Goal: Task Accomplishment & Management: Manage account settings

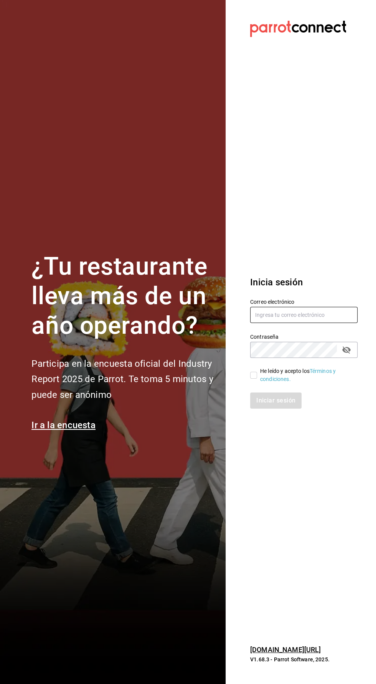
click at [321, 323] on input "text" at bounding box center [303, 315] width 107 height 16
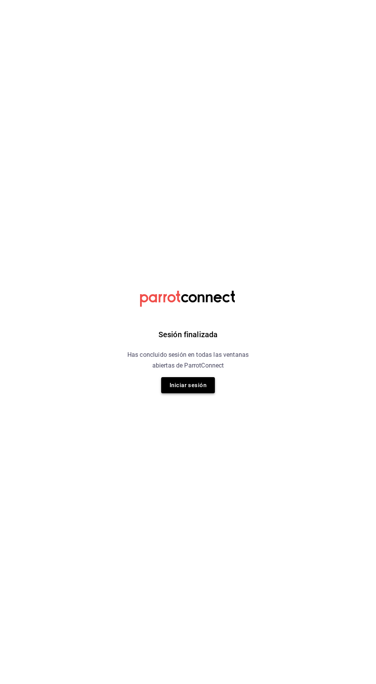
click at [208, 389] on button "Iniciar sesión" at bounding box center [188, 385] width 54 height 16
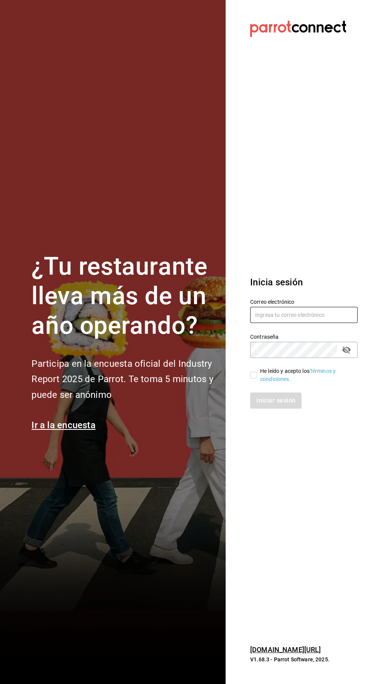
click at [314, 323] on input "text" at bounding box center [303, 315] width 107 height 16
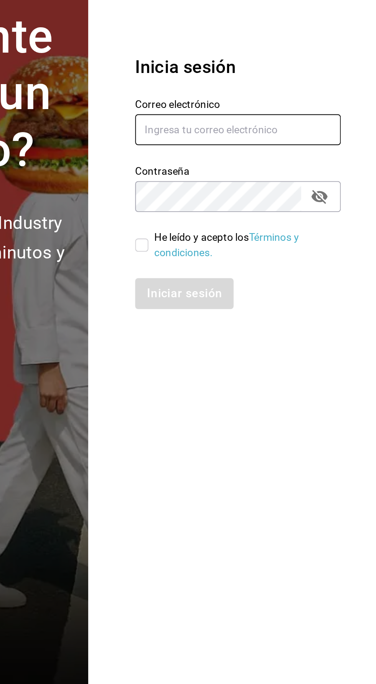
type input "[EMAIL_ADDRESS][DOMAIN_NAME]"
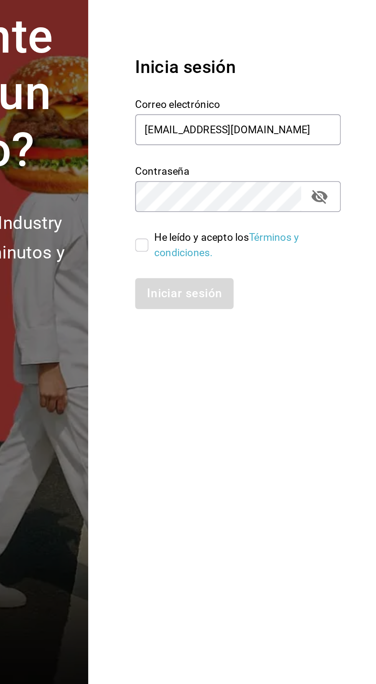
click at [254, 379] on input "He leído y acepto los Términos y condiciones." at bounding box center [253, 375] width 7 height 7
checkbox input "true"
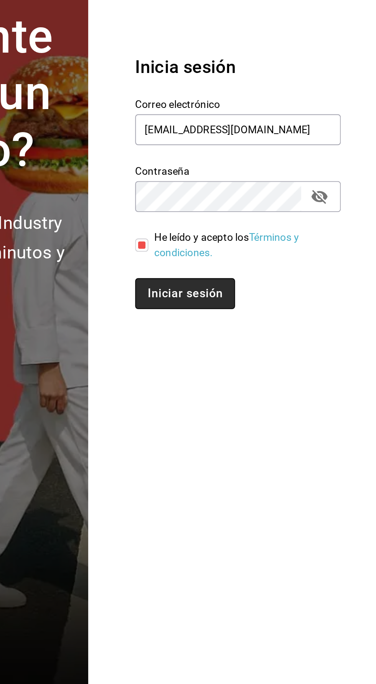
click at [279, 408] on button "Iniciar sesión" at bounding box center [276, 400] width 52 height 16
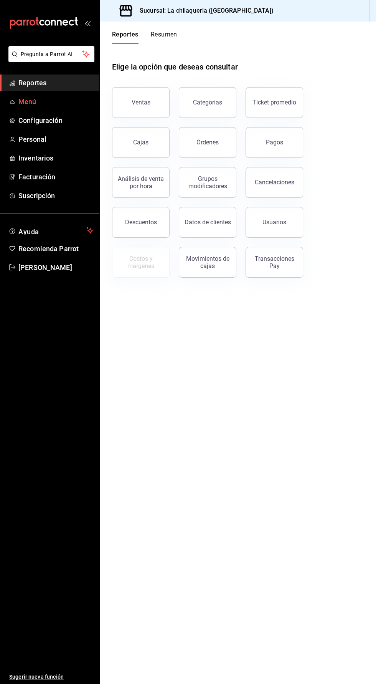
click at [54, 106] on span "Menú" at bounding box center [55, 101] width 75 height 10
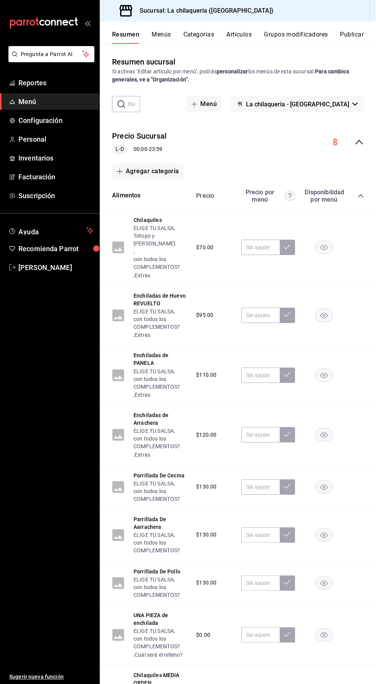
click at [166, 34] on button "Menús" at bounding box center [161, 37] width 19 height 13
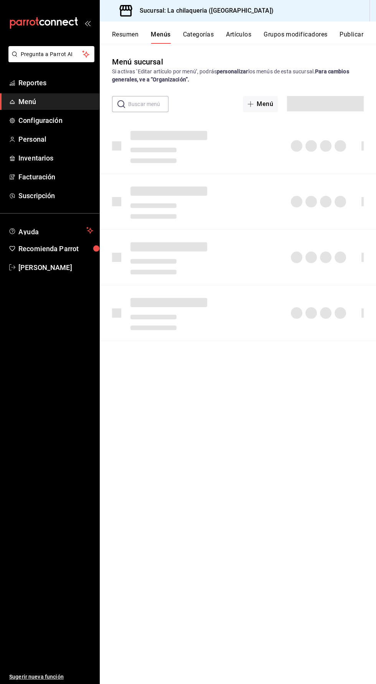
click at [207, 39] on button "Categorías" at bounding box center [198, 37] width 31 height 13
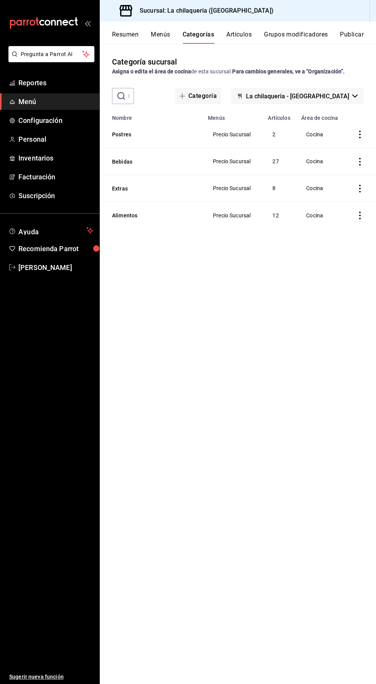
click at [245, 33] on button "Artículos" at bounding box center [238, 37] width 25 height 13
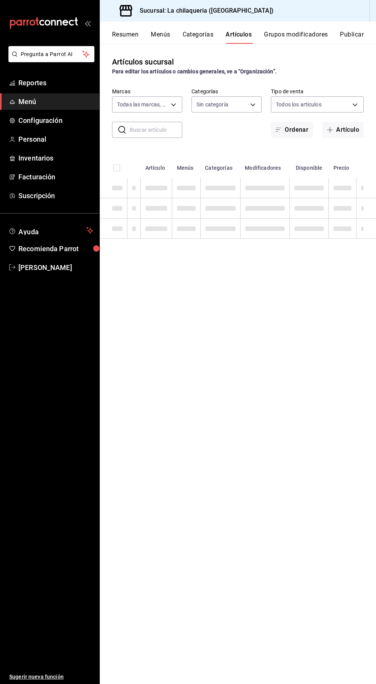
type input "54dd01f2-a80d-449b-ae34-45fce68c0251"
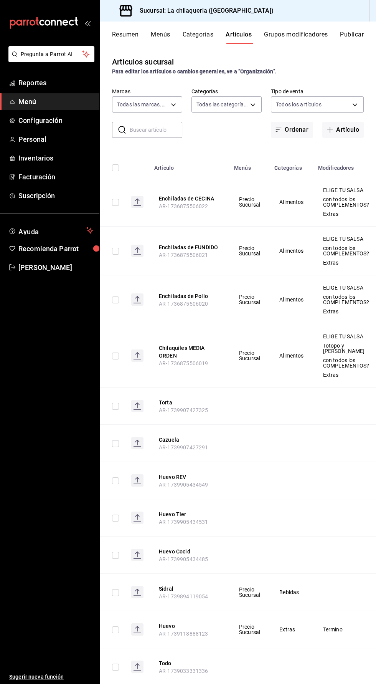
type input "ce203074-658c-4c60-8be4-b1889bb587b4,f4b8a71f-1a8b-4ae0-a090-234e9be6baf8,9a89e…"
click at [169, 38] on button "Menús" at bounding box center [160, 37] width 19 height 13
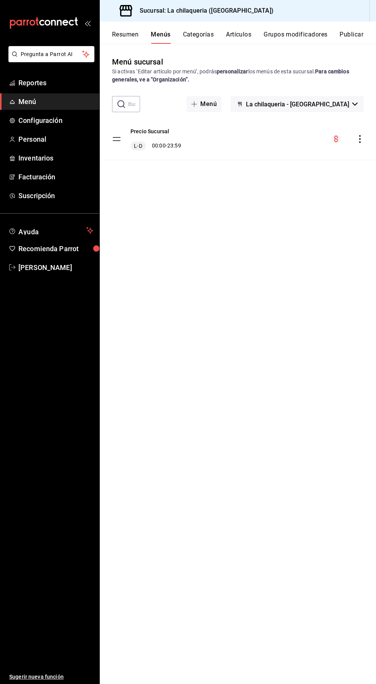
click at [137, 37] on button "Resumen" at bounding box center [125, 37] width 26 height 13
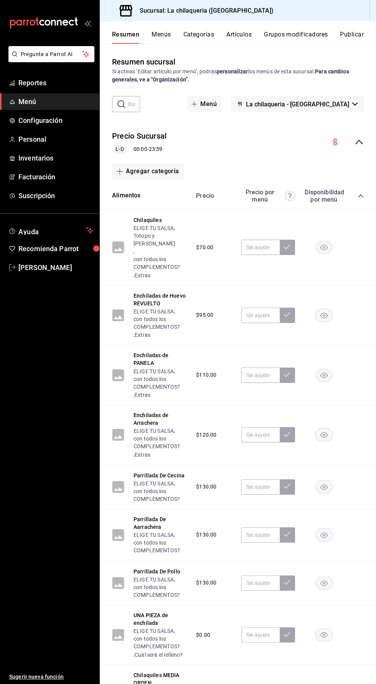
click at [319, 33] on button "Grupos modificadores" at bounding box center [296, 37] width 64 height 13
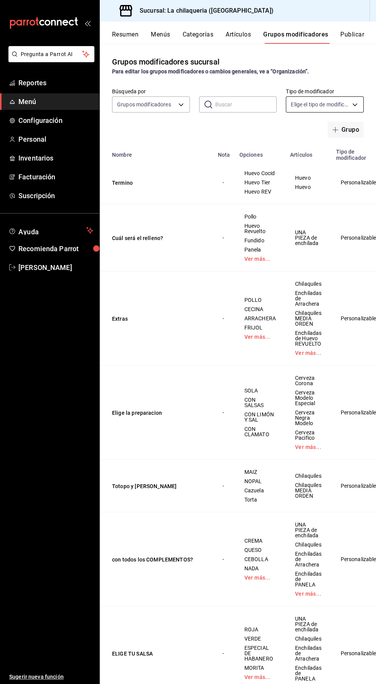
click at [345, 104] on body "Pregunta a Parrot AI Reportes Menú Configuración Personal Inventarios Facturaci…" at bounding box center [188, 342] width 376 height 684
click at [343, 106] on div at bounding box center [188, 342] width 376 height 684
click at [60, 124] on span "Configuración" at bounding box center [55, 120] width 75 height 10
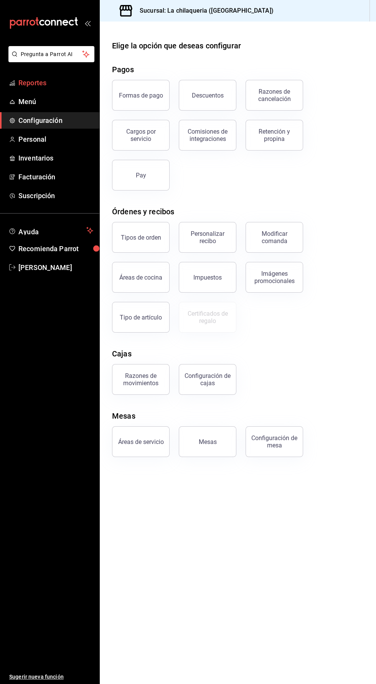
click at [57, 83] on span "Reportes" at bounding box center [55, 83] width 75 height 10
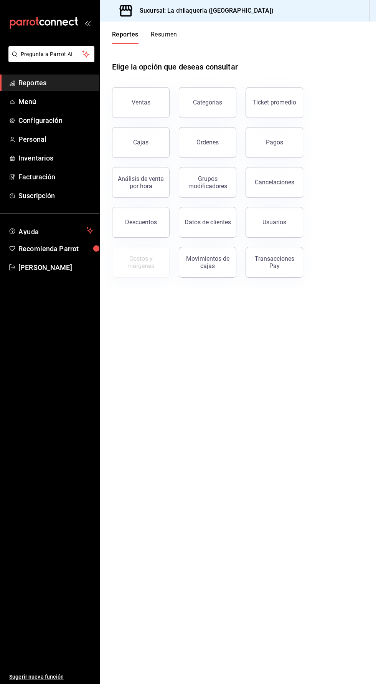
click at [56, 81] on span "Reportes" at bounding box center [55, 83] width 75 height 10
click at [50, 162] on span "Inventarios" at bounding box center [55, 158] width 75 height 10
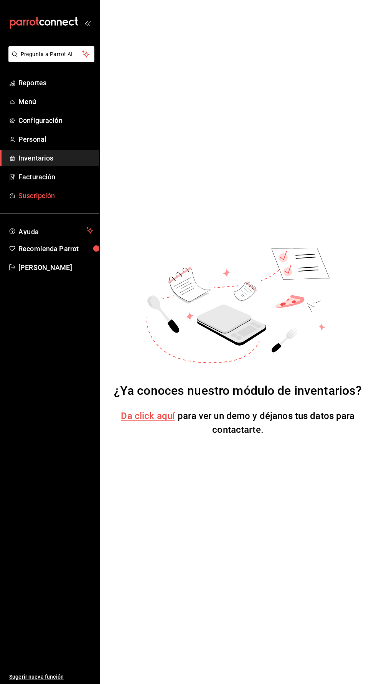
click at [38, 195] on span "Suscripción" at bounding box center [55, 195] width 75 height 10
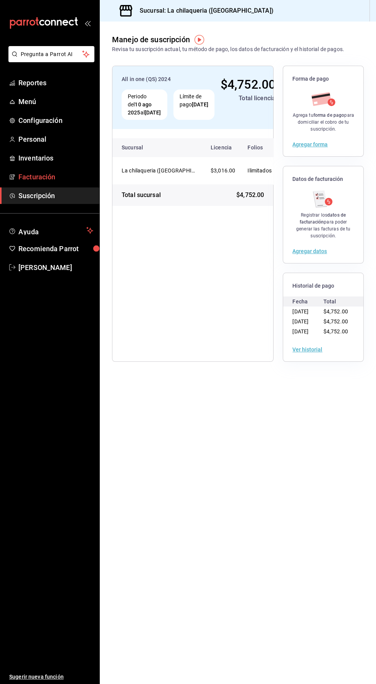
click at [49, 179] on span "Facturación" at bounding box center [55, 177] width 75 height 10
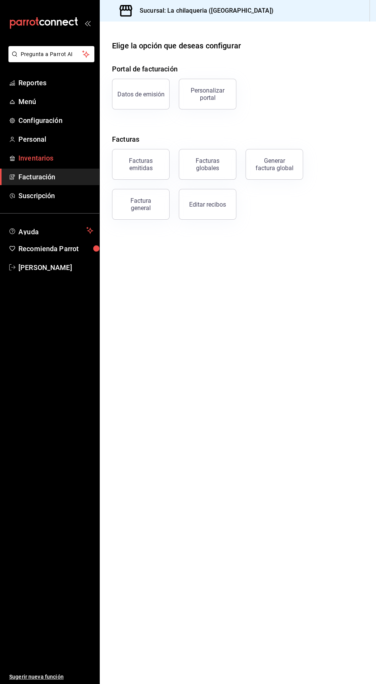
click at [50, 163] on span "Inventarios" at bounding box center [55, 158] width 75 height 10
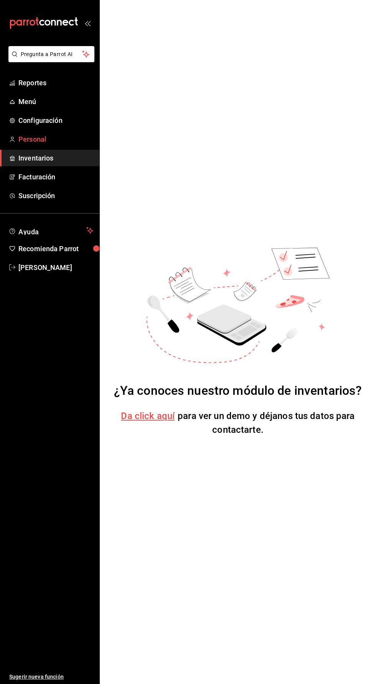
click at [52, 141] on span "Personal" at bounding box center [55, 139] width 75 height 10
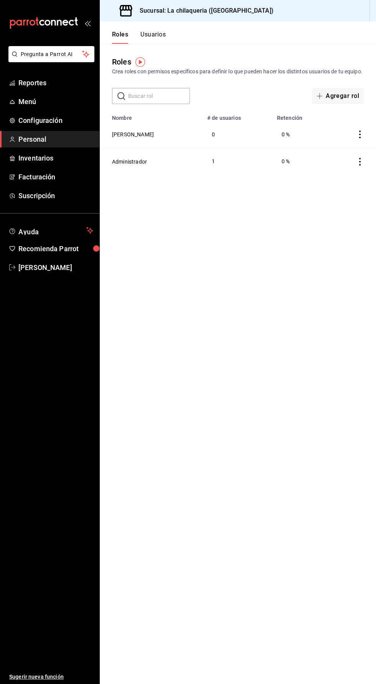
click at [44, 136] on span "Personal" at bounding box center [55, 139] width 75 height 10
click at [28, 120] on span "Configuración" at bounding box center [55, 120] width 75 height 10
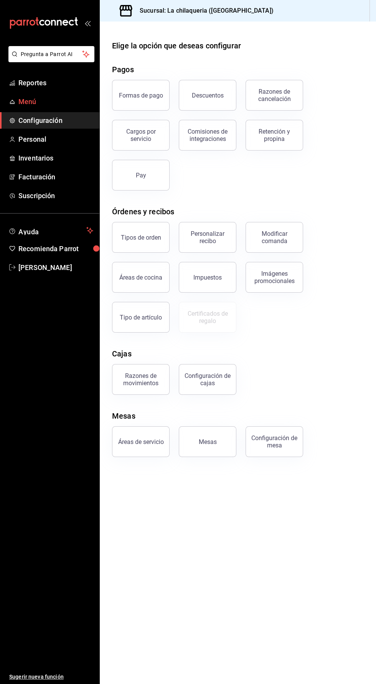
click at [12, 104] on icon "mailbox folders" at bounding box center [12, 104] width 5 height 0
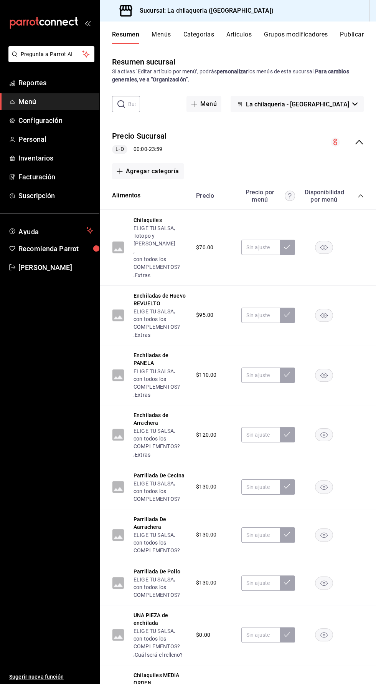
click at [336, 104] on span "La chilaqueria - [GEOGRAPHIC_DATA]" at bounding box center [297, 104] width 103 height 7
click at [342, 111] on div at bounding box center [188, 342] width 376 height 684
click at [351, 153] on div "Precio Sucursal L-D 00:00 - 23:59" at bounding box center [238, 142] width 276 height 36
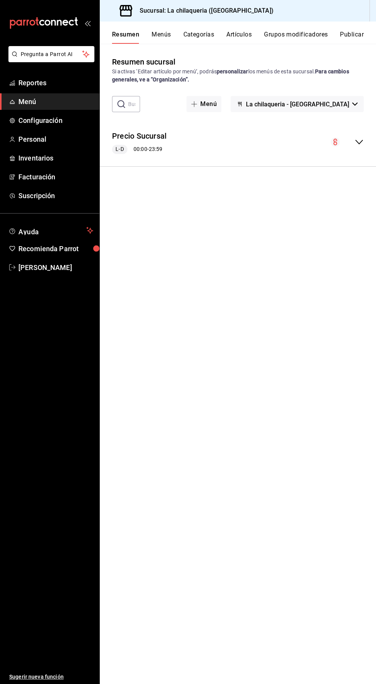
click at [334, 156] on div "Precio Sucursal L-D 00:00 - 23:59" at bounding box center [238, 142] width 276 height 36
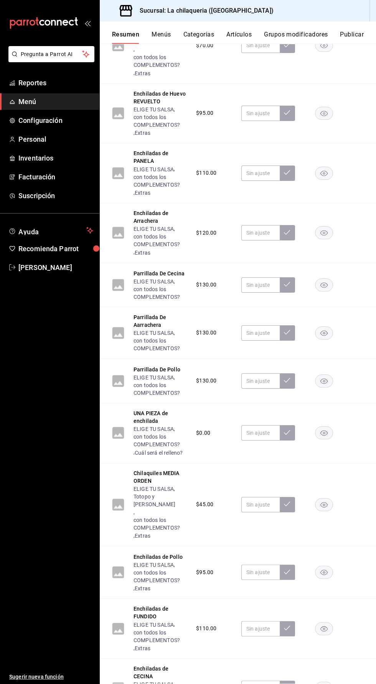
scroll to position [542, 0]
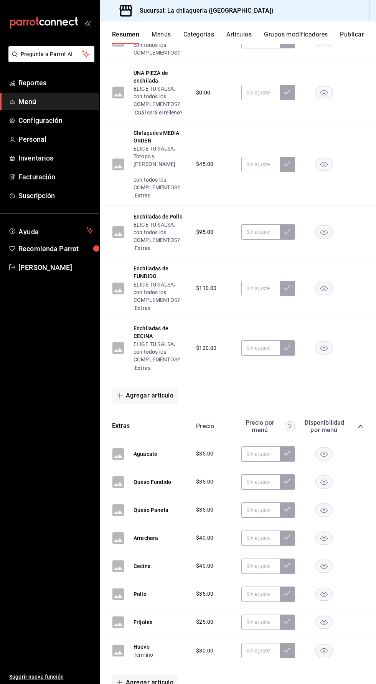
click at [362, 423] on icon "collapse-category-row" at bounding box center [361, 426] width 6 height 6
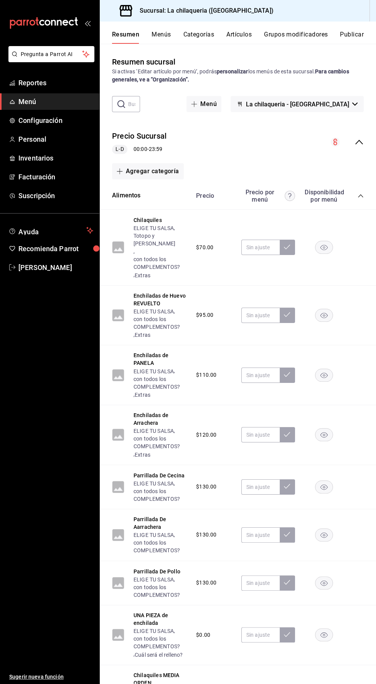
scroll to position [24, 0]
click at [360, 193] on icon "collapse-category-row" at bounding box center [361, 196] width 6 height 6
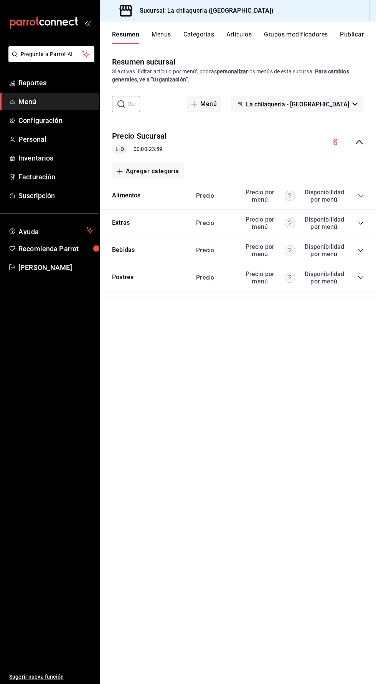
scroll to position [0, 0]
click at [360, 40] on button "Publicar" at bounding box center [352, 37] width 24 height 13
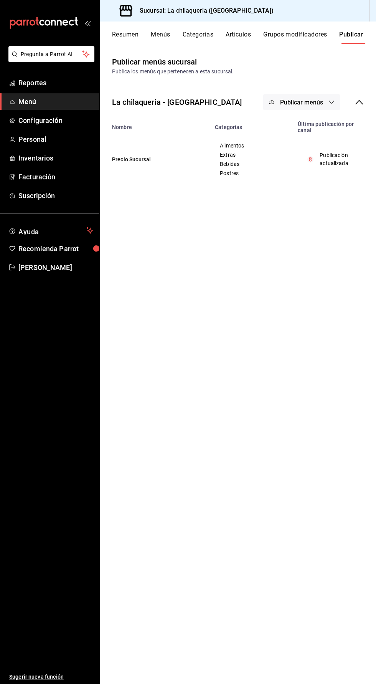
click at [240, 164] on span "Bebidas" at bounding box center [252, 163] width 64 height 5
click at [335, 155] on p "Publicación actualizada" at bounding box center [339, 159] width 39 height 16
click at [319, 177] on td "Publicación actualizada" at bounding box center [334, 159] width 83 height 52
click at [230, 174] on span "Postres" at bounding box center [252, 172] width 64 height 5
click at [126, 169] on td "Precio Sucursal" at bounding box center [155, 159] width 111 height 52
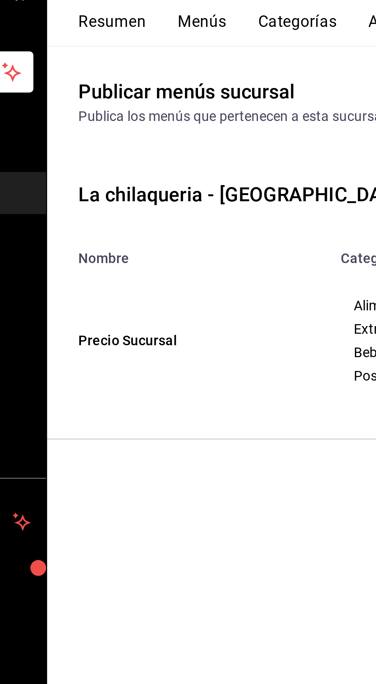
click at [178, 89] on div "La chilaqueria - [GEOGRAPHIC_DATA] Publicar menús" at bounding box center [238, 102] width 276 height 28
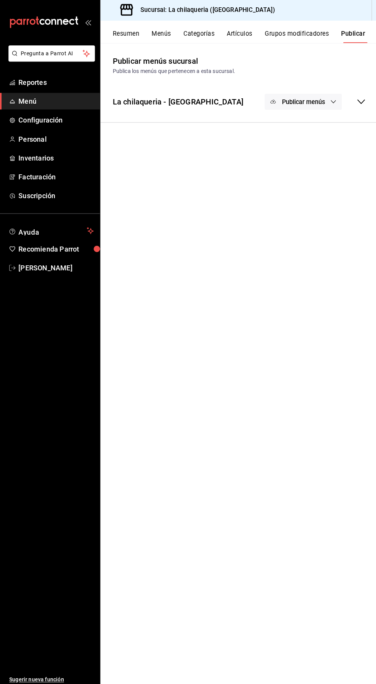
click at [280, 102] on span "Publicar menús" at bounding box center [301, 102] width 43 height 7
click at [355, 107] on div at bounding box center [188, 342] width 376 height 684
click at [353, 110] on div "Publicar menús" at bounding box center [313, 102] width 101 height 16
click at [240, 168] on div "Alimentos Extras Bebidas Postres" at bounding box center [252, 159] width 64 height 34
click at [317, 164] on div "Publicación actualizada" at bounding box center [333, 159] width 61 height 16
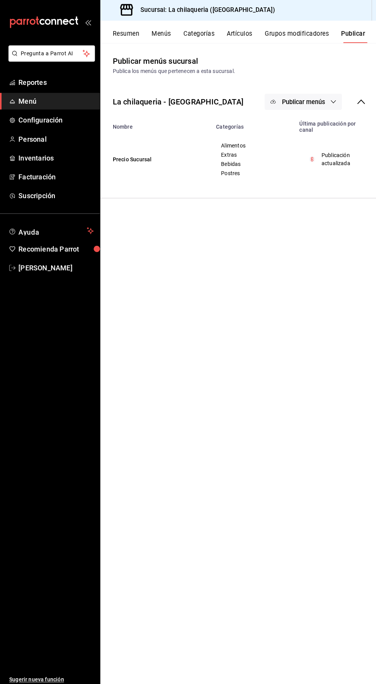
click at [162, 40] on button "Menús" at bounding box center [160, 37] width 19 height 13
